Goal: Entertainment & Leisure: Consume media (video, audio)

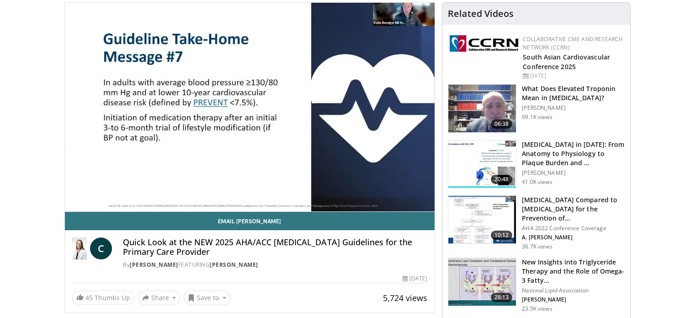
scroll to position [107, 0]
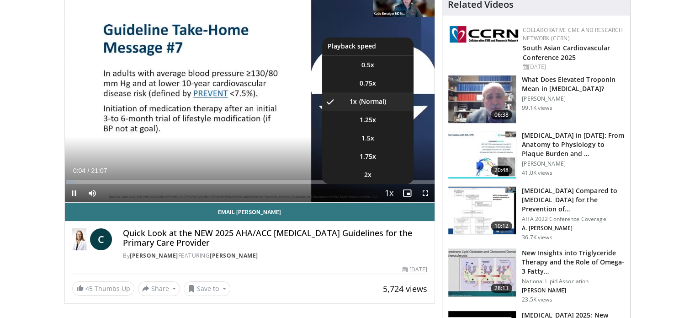
click at [396, 184] on button "Playback Rate" at bounding box center [389, 193] width 18 height 18
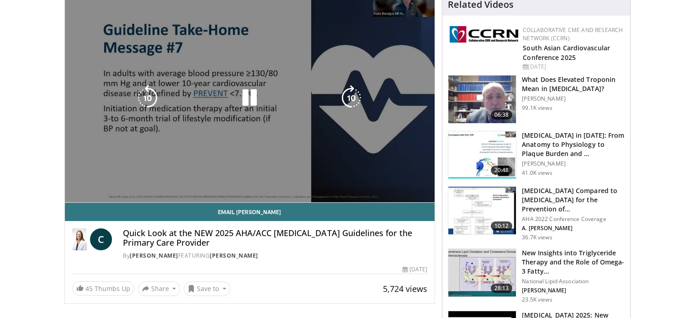
click at [396, 184] on video-js "**********" at bounding box center [250, 98] width 370 height 209
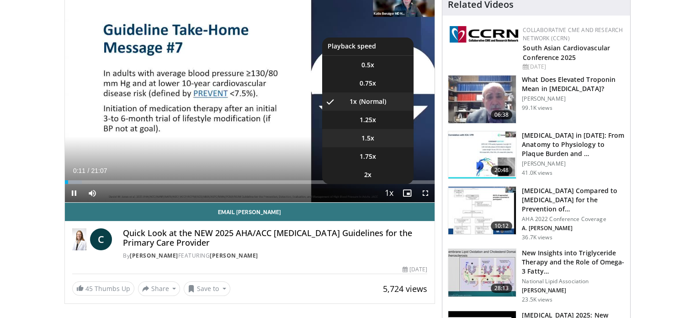
click at [371, 140] on span "1.5x" at bounding box center [367, 137] width 13 height 9
click at [365, 158] on span "1.75x" at bounding box center [368, 156] width 16 height 9
click at [366, 136] on span "1.5x" at bounding box center [367, 137] width 13 height 9
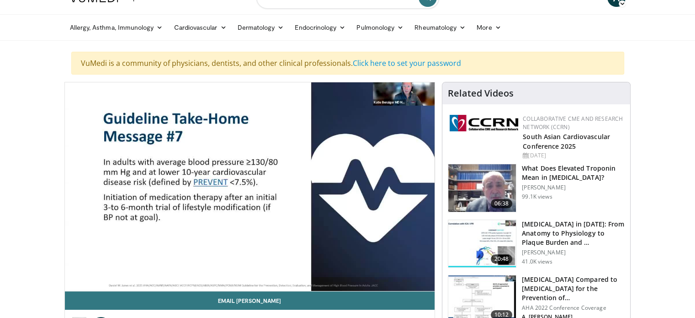
scroll to position [62, 0]
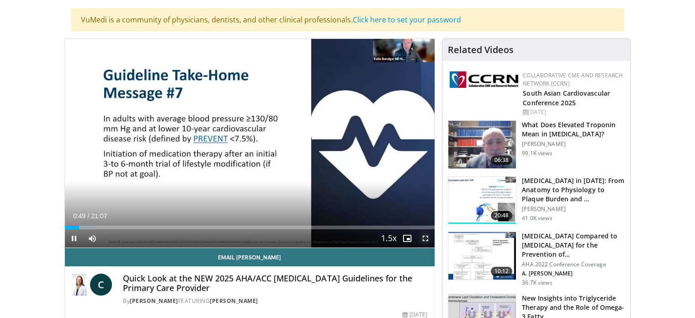
click at [427, 233] on span "Video Player" at bounding box center [425, 238] width 18 height 18
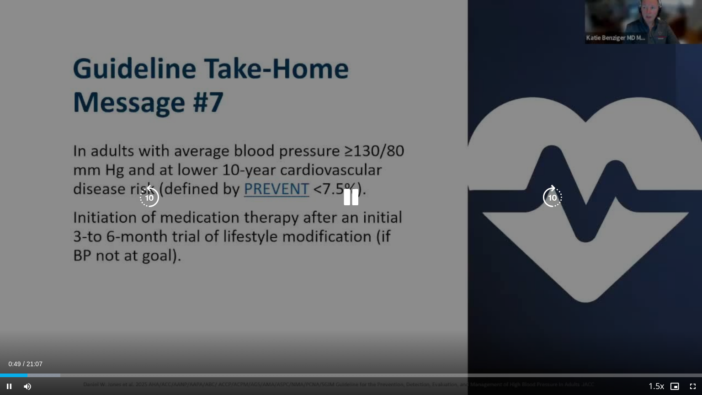
click at [427, 289] on div "10 seconds Tap to unmute" at bounding box center [351, 197] width 702 height 395
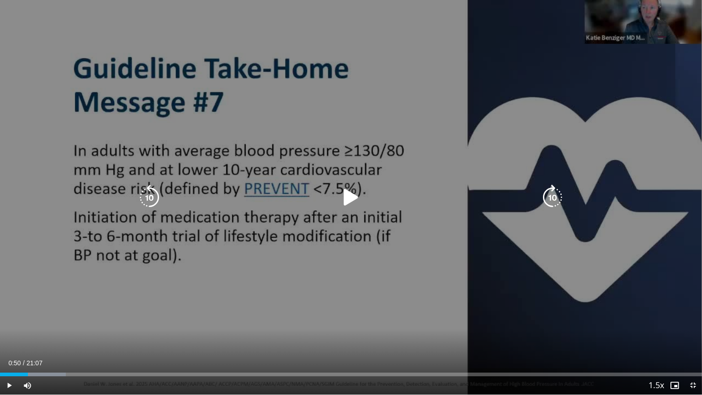
click at [348, 196] on icon "Video Player" at bounding box center [351, 198] width 26 height 26
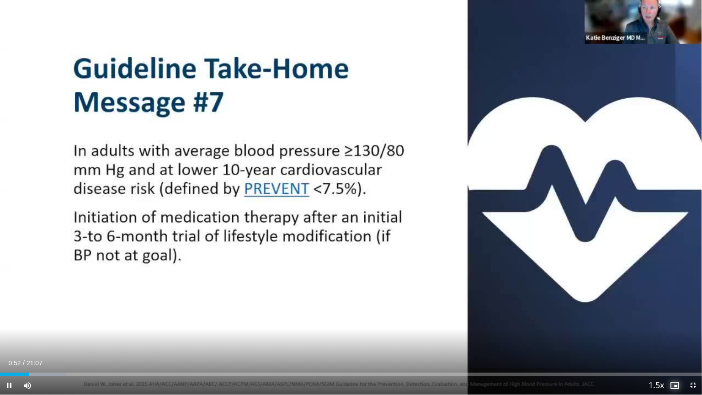
click at [674, 317] on span "Video Player" at bounding box center [674, 385] width 18 height 18
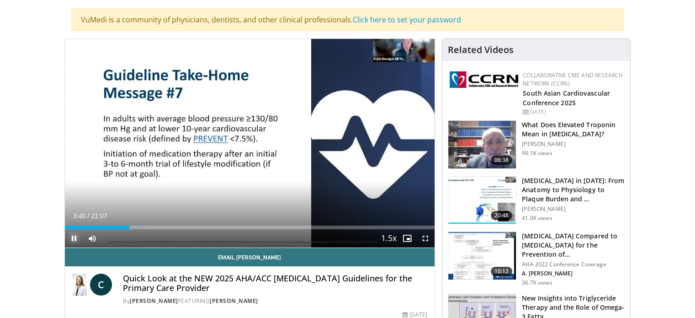
click at [73, 238] on span "Video Player" at bounding box center [74, 238] width 18 height 18
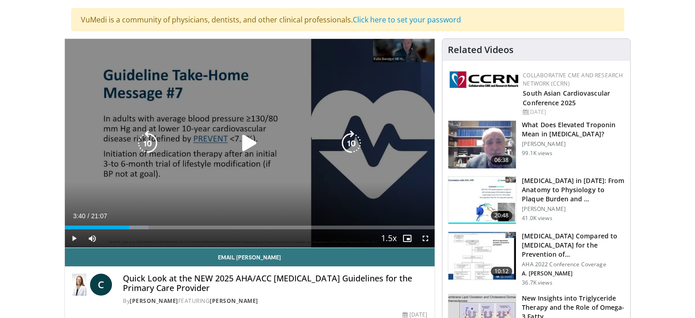
click at [249, 145] on icon "Video Player" at bounding box center [250, 143] width 26 height 26
click at [249, 142] on icon "Video Player" at bounding box center [250, 143] width 26 height 26
click at [250, 143] on icon "Video Player" at bounding box center [250, 143] width 26 height 26
click at [73, 235] on span "Video Player" at bounding box center [74, 238] width 18 height 18
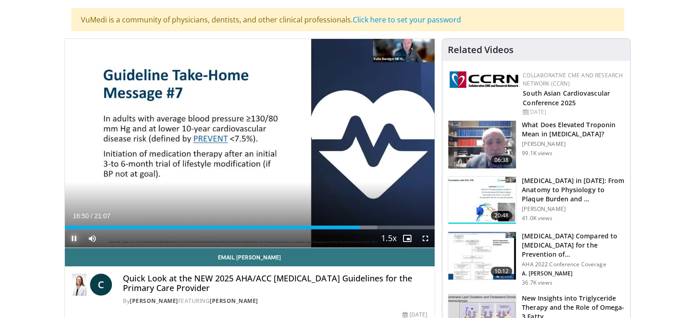
click at [73, 235] on span "Video Player" at bounding box center [74, 238] width 18 height 18
click at [335, 230] on div "Current Time 16:50 / Duration 21:07 Play Skip Backward Skip Forward Mute Loaded…" at bounding box center [250, 238] width 370 height 18
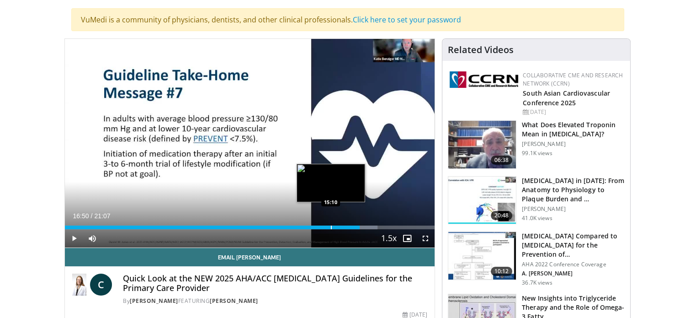
click at [331, 226] on div "Progress Bar" at bounding box center [331, 227] width 1 height 4
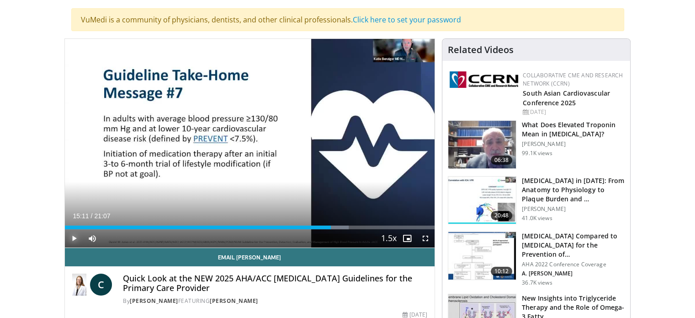
click at [76, 233] on span "Video Player" at bounding box center [74, 238] width 18 height 18
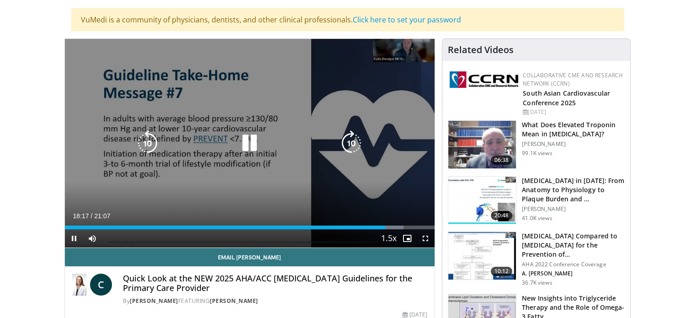
click at [378, 177] on div "10 seconds Tap to unmute" at bounding box center [250, 143] width 370 height 208
click at [384, 182] on div "10 seconds Tap to unmute" at bounding box center [250, 143] width 370 height 208
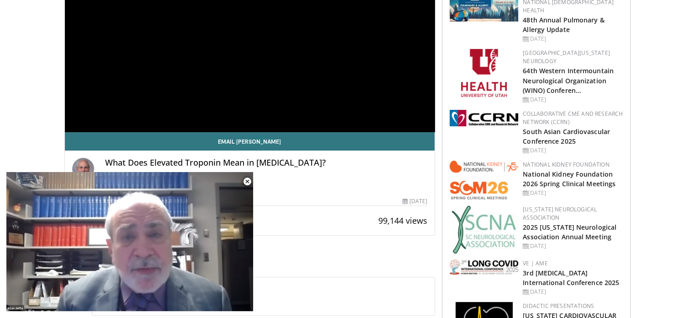
scroll to position [280, 0]
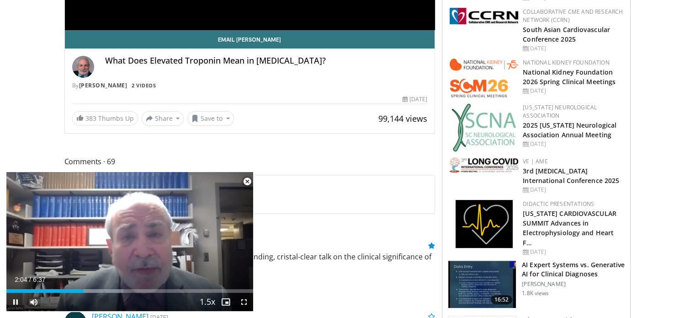
click at [244, 178] on span "Video Player" at bounding box center [247, 181] width 18 height 18
